Goal: Transaction & Acquisition: Register for event/course

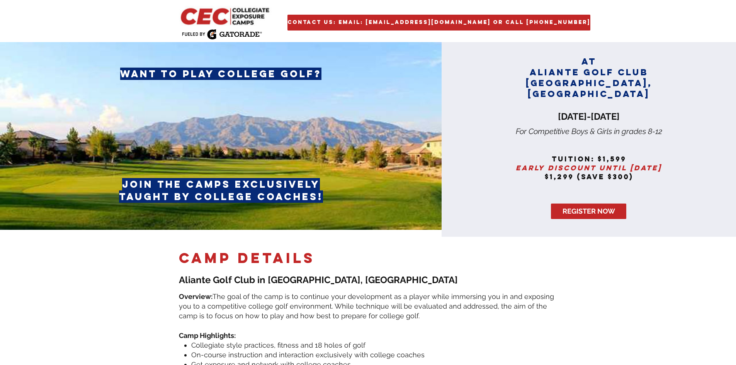
click at [219, 12] on img "main content" at bounding box center [226, 16] width 94 height 20
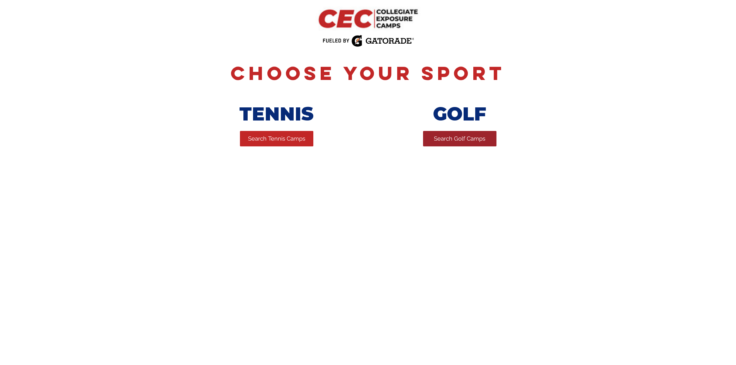
click at [456, 140] on span "Search Golf Camps" at bounding box center [459, 139] width 51 height 8
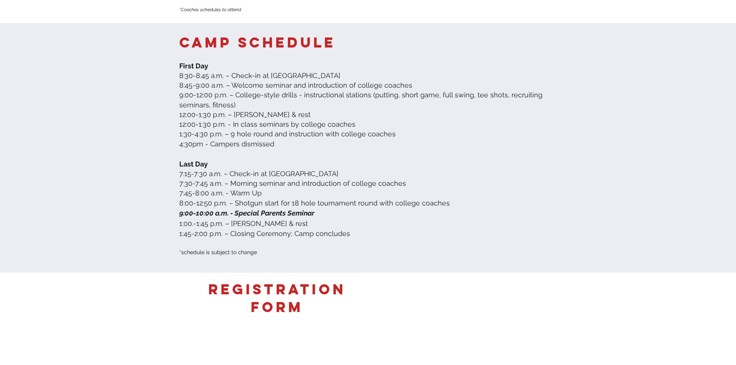
scroll to position [657, 0]
